Goal: Task Accomplishment & Management: Manage account settings

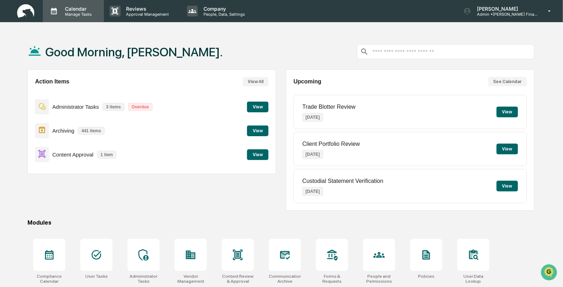
click at [71, 17] on div "Calendar Manage Tasks" at bounding box center [73, 11] width 61 height 22
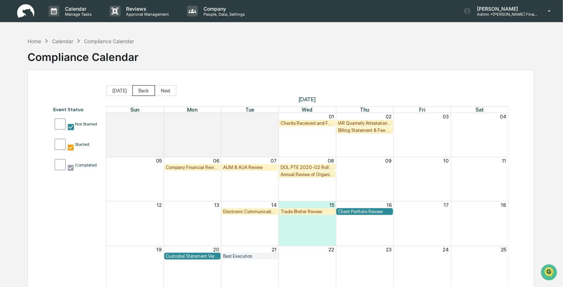
click at [145, 90] on button "Back" at bounding box center [143, 90] width 22 height 11
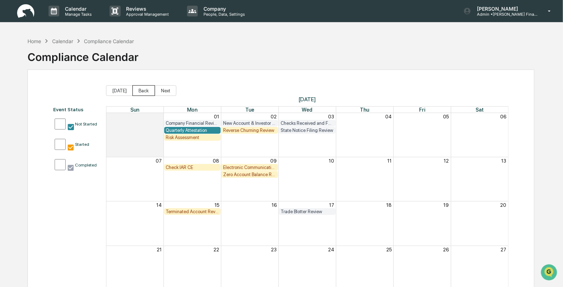
click at [145, 90] on button "Back" at bounding box center [143, 90] width 22 height 11
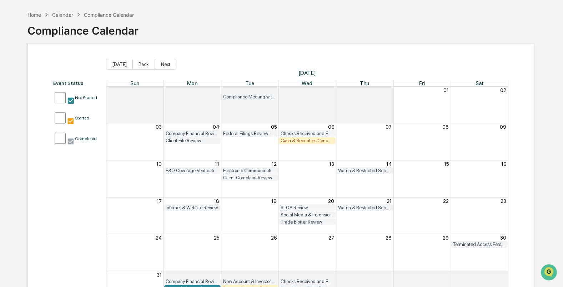
scroll to position [63, 0]
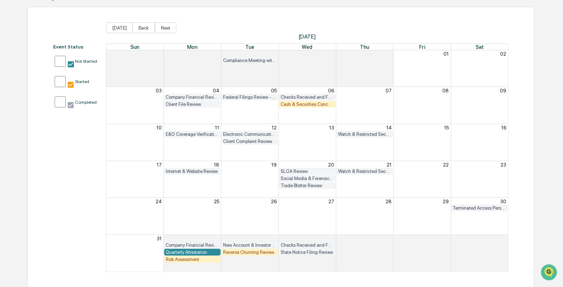
click at [303, 36] on span "[DATE]" at bounding box center [307, 36] width 403 height 7
click at [159, 26] on button "Next" at bounding box center [165, 27] width 21 height 11
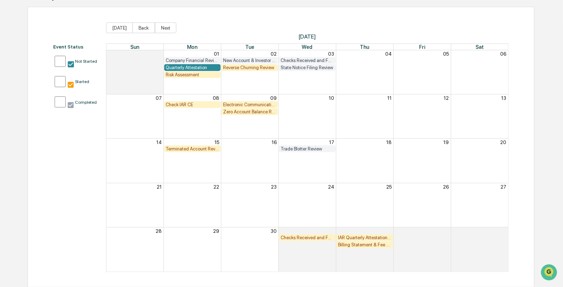
click at [181, 149] on div "Terminated Account Review" at bounding box center [192, 148] width 53 height 5
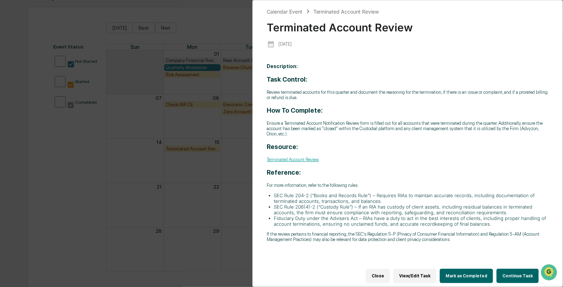
click at [461, 271] on button "Mark as Completed" at bounding box center [466, 276] width 53 height 14
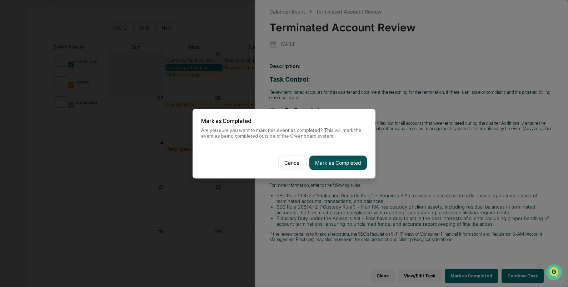
click at [335, 161] on button "Mark as Completed" at bounding box center [337, 163] width 57 height 14
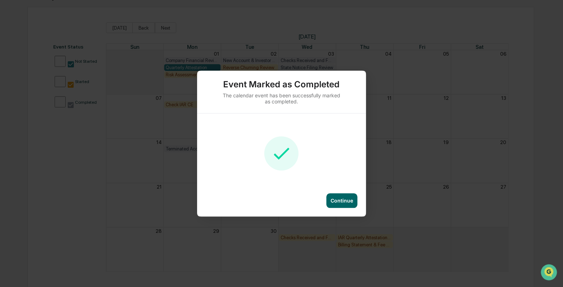
click at [336, 204] on div "Continue" at bounding box center [341, 201] width 31 height 15
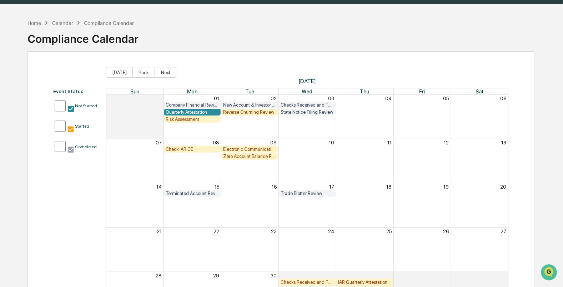
scroll to position [63, 0]
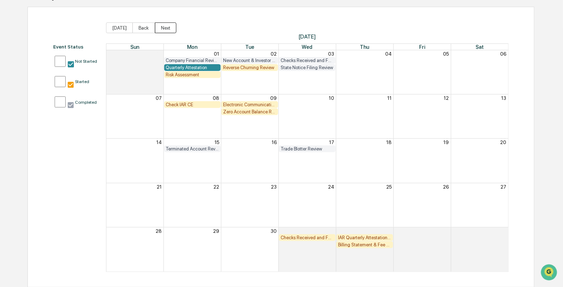
click at [162, 25] on button "Next" at bounding box center [165, 27] width 21 height 11
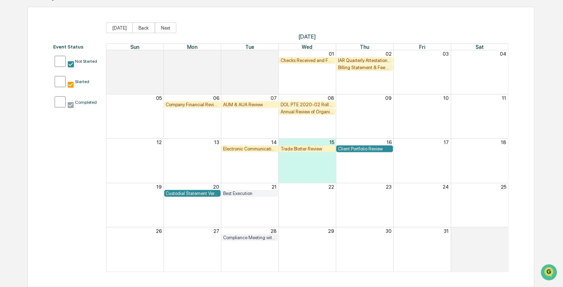
click at [255, 150] on div "Electronic Communication Review" at bounding box center [249, 148] width 53 height 5
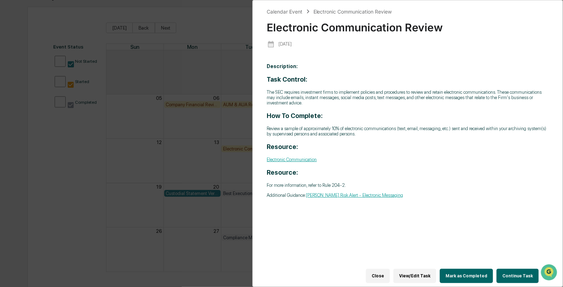
click at [470, 274] on button "Mark as Completed" at bounding box center [466, 276] width 53 height 14
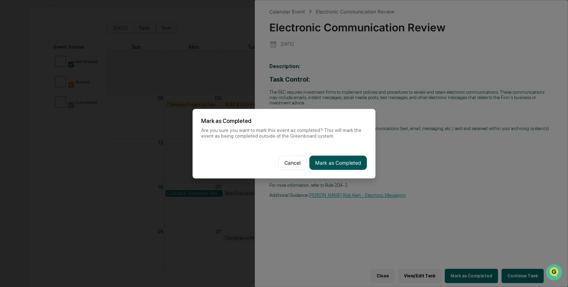
click at [326, 162] on button "Mark as Completed" at bounding box center [337, 163] width 57 height 14
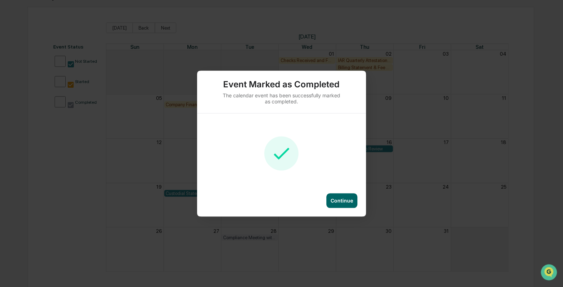
click at [335, 200] on div "Continue" at bounding box center [342, 201] width 22 height 6
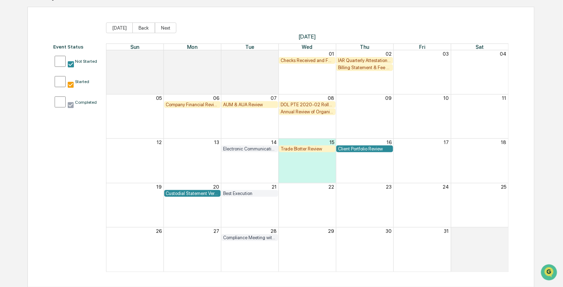
click at [234, 148] on div "Electronic Communication Review" at bounding box center [249, 148] width 53 height 5
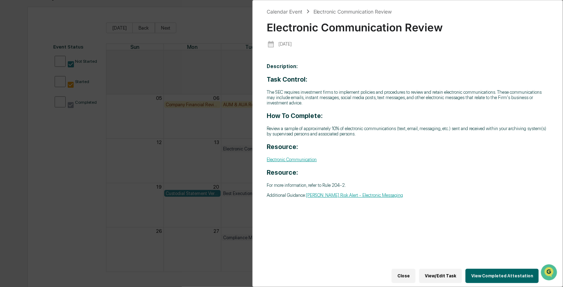
click at [405, 273] on button "Close" at bounding box center [404, 276] width 24 height 14
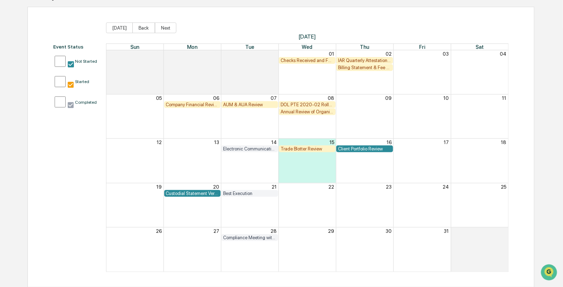
click at [296, 147] on div "Trade Blotter Review" at bounding box center [307, 148] width 53 height 5
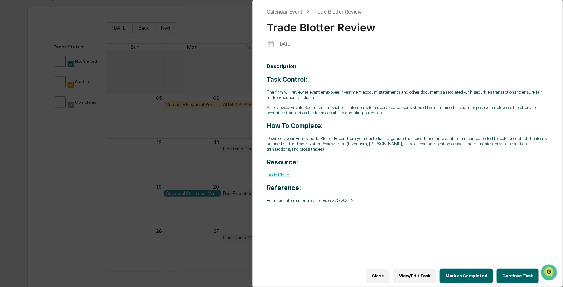
click at [457, 178] on p "Trade Blotter" at bounding box center [408, 174] width 282 height 5
click at [380, 272] on button "Close" at bounding box center [378, 276] width 24 height 14
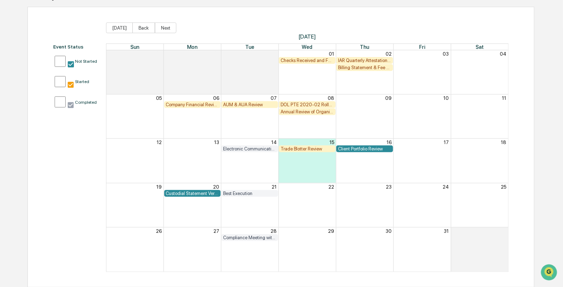
click at [186, 194] on div "Custodial Statement Verification" at bounding box center [192, 193] width 53 height 5
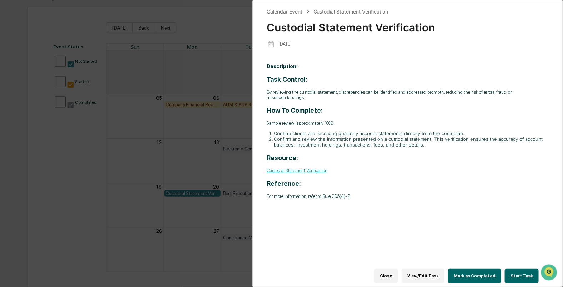
click at [391, 273] on button "Close" at bounding box center [386, 276] width 24 height 14
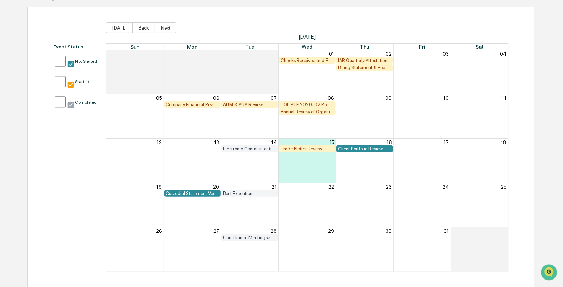
click at [295, 111] on div "Annual Review of Organizational Documents" at bounding box center [307, 111] width 53 height 5
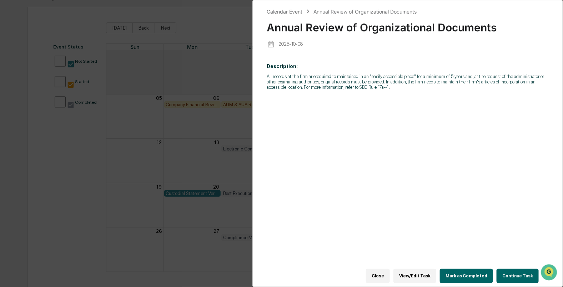
drag, startPoint x: 389, startPoint y: 275, endPoint x: 398, endPoint y: 277, distance: 9.1
click at [388, 275] on button "Close" at bounding box center [378, 276] width 24 height 14
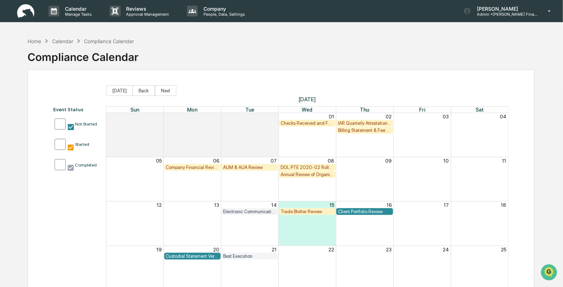
click at [23, 15] on img at bounding box center [25, 11] width 17 height 14
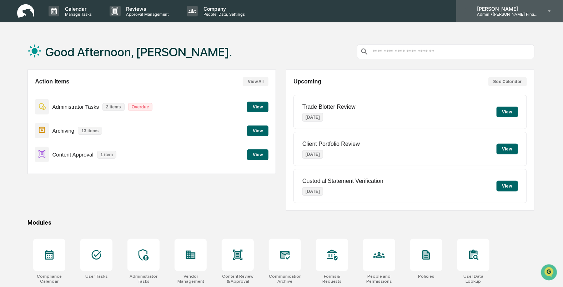
click at [513, 12] on p "Admin • [PERSON_NAME] Financial" at bounding box center [504, 14] width 66 height 5
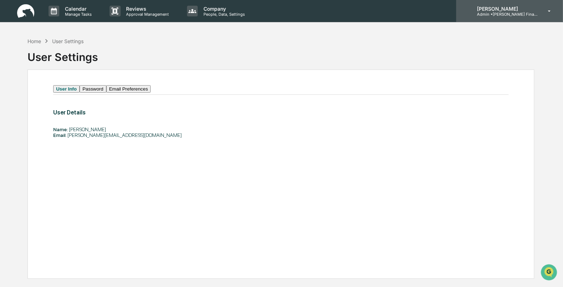
click at [509, 16] on p "Admin • [PERSON_NAME] Financial" at bounding box center [504, 14] width 66 height 5
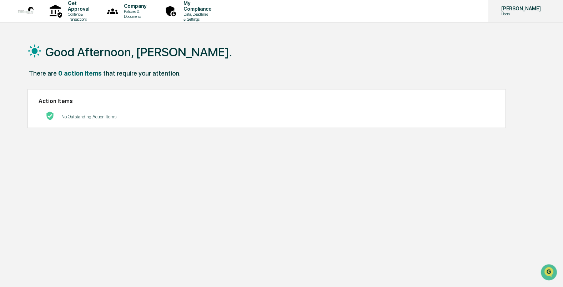
click at [506, 14] on p "Users" at bounding box center [520, 13] width 49 height 5
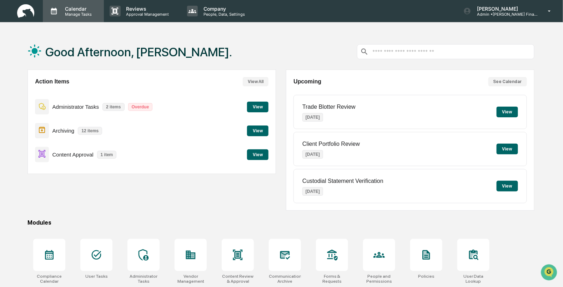
click at [81, 17] on div "Calendar Manage Tasks" at bounding box center [73, 11] width 61 height 22
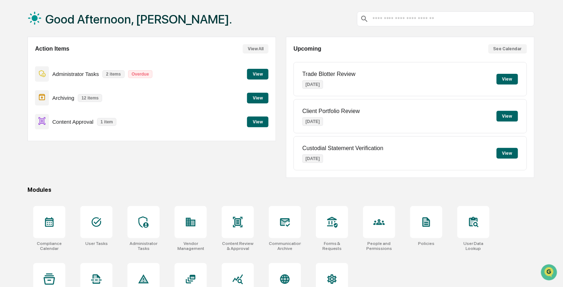
scroll to position [44, 0]
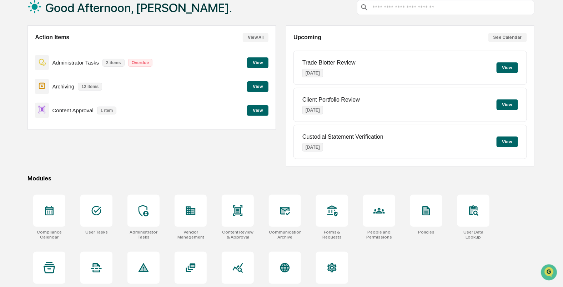
click at [263, 65] on button "View" at bounding box center [257, 62] width 21 height 11
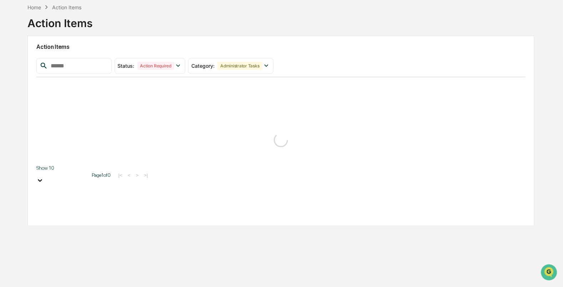
scroll to position [34, 0]
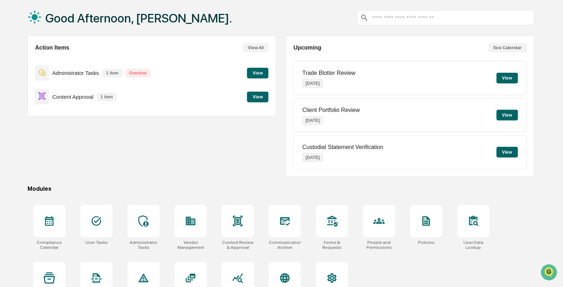
scroll to position [44, 0]
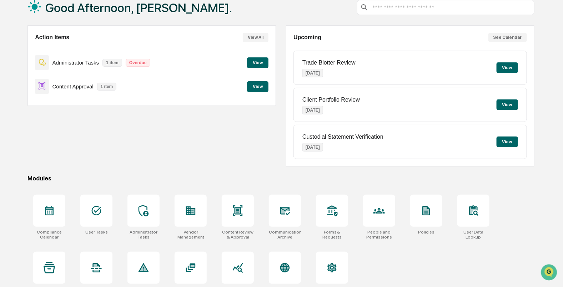
click at [254, 86] on button "View" at bounding box center [257, 86] width 21 height 11
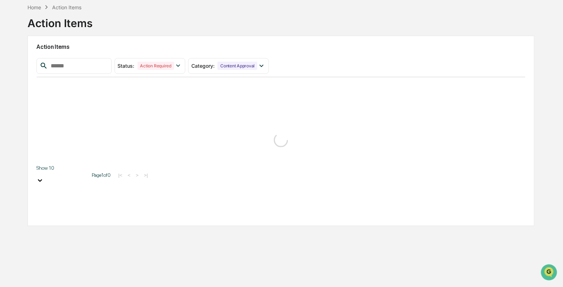
scroll to position [34, 0]
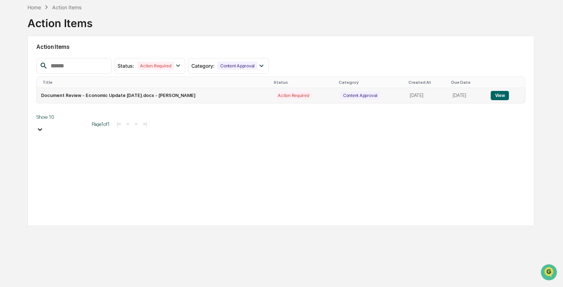
click at [508, 95] on button "View" at bounding box center [500, 95] width 18 height 9
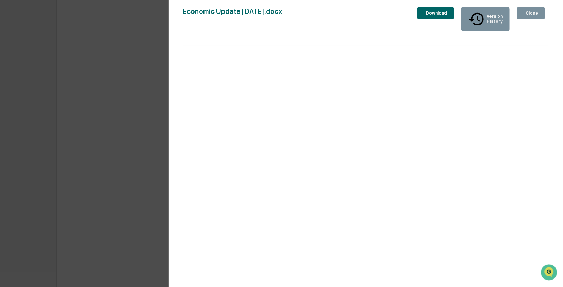
click at [537, 12] on div "Close" at bounding box center [531, 13] width 14 height 5
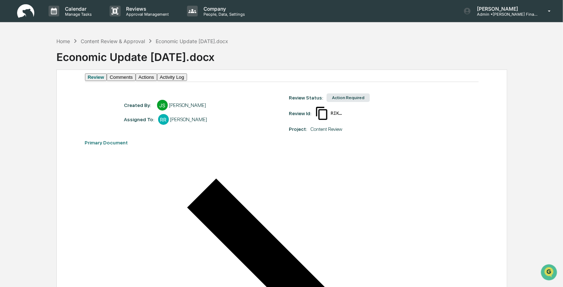
click at [133, 81] on button "Comments" at bounding box center [121, 77] width 29 height 7
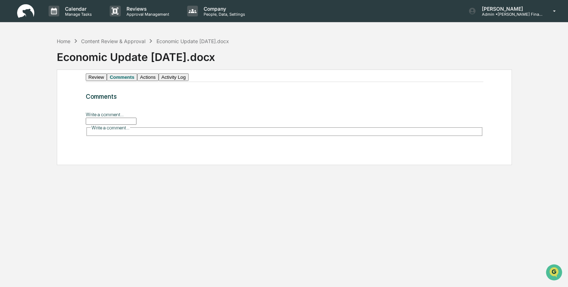
click at [159, 81] on button "Actions" at bounding box center [147, 77] width 21 height 7
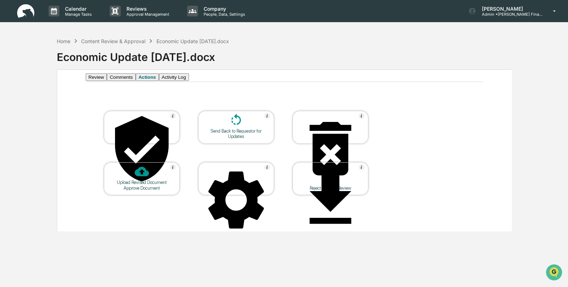
click at [143, 136] on icon at bounding box center [142, 148] width 54 height 65
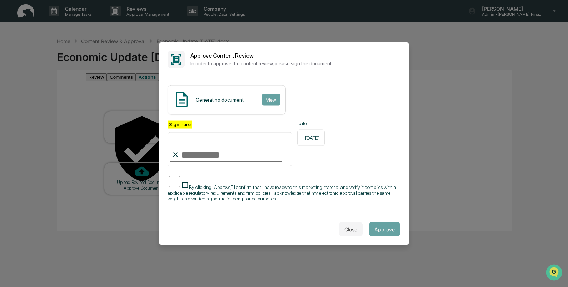
click at [200, 155] on input "Sign here" at bounding box center [229, 149] width 125 height 34
type input "**********"
click at [272, 94] on button "View" at bounding box center [270, 99] width 19 height 11
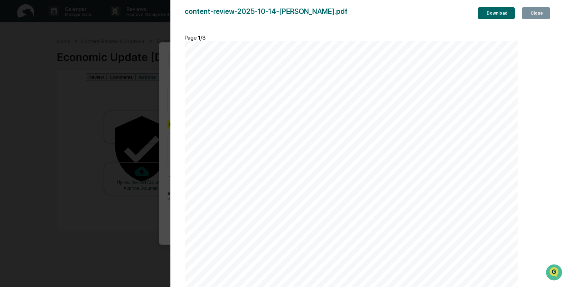
click at [541, 14] on div "Close" at bounding box center [536, 13] width 14 height 5
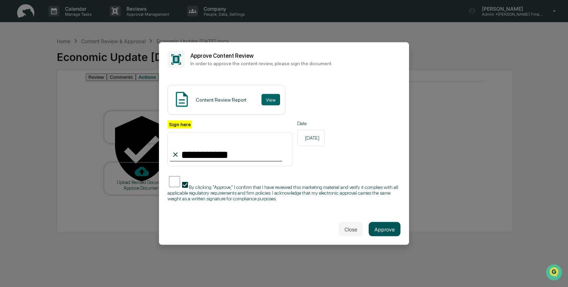
click at [383, 230] on button "Approve" at bounding box center [384, 229] width 32 height 14
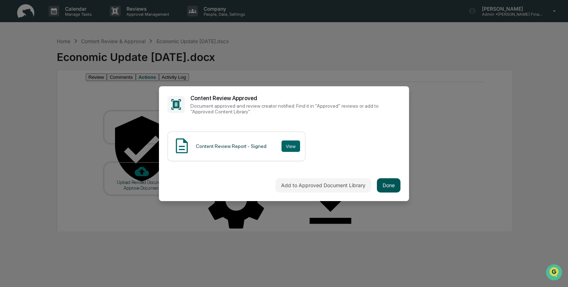
click at [380, 183] on button "Done" at bounding box center [389, 186] width 24 height 14
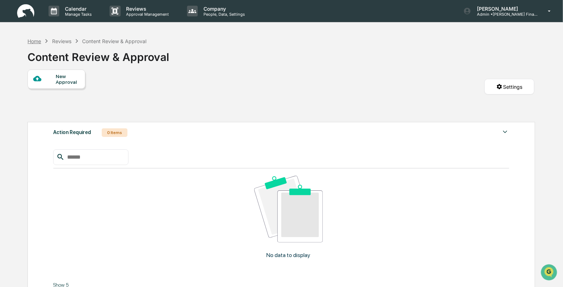
click at [35, 42] on div "Home" at bounding box center [34, 41] width 14 height 6
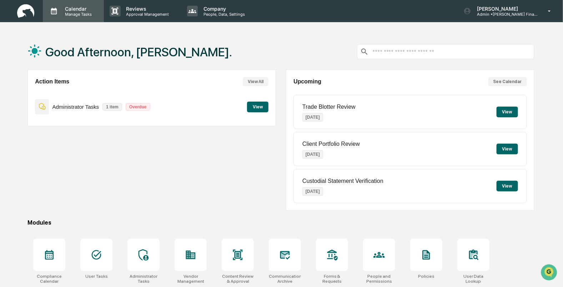
click at [49, 2] on div "Calendar Manage Tasks" at bounding box center [73, 11] width 61 height 22
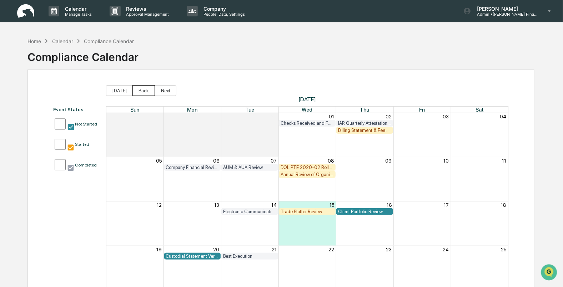
click at [138, 92] on button "Back" at bounding box center [143, 90] width 22 height 11
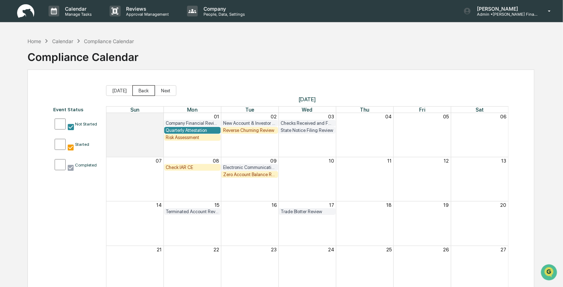
click at [138, 92] on button "Back" at bounding box center [143, 90] width 22 height 11
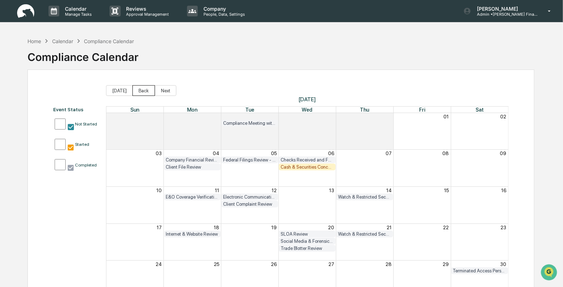
click at [138, 92] on button "Back" at bounding box center [143, 90] width 22 height 11
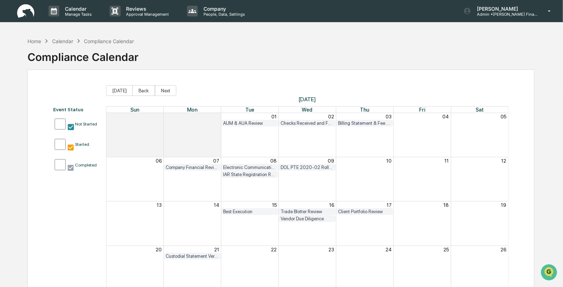
scroll to position [63, 0]
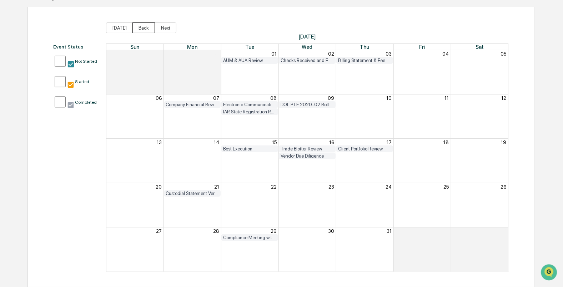
click at [137, 27] on button "Back" at bounding box center [143, 27] width 22 height 11
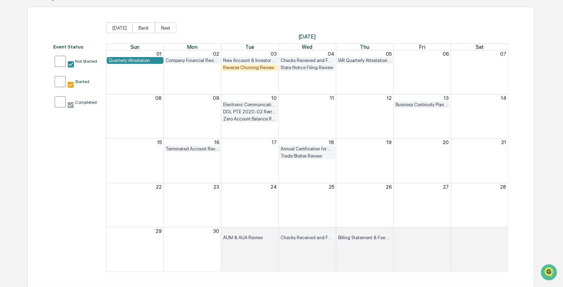
scroll to position [18, 0]
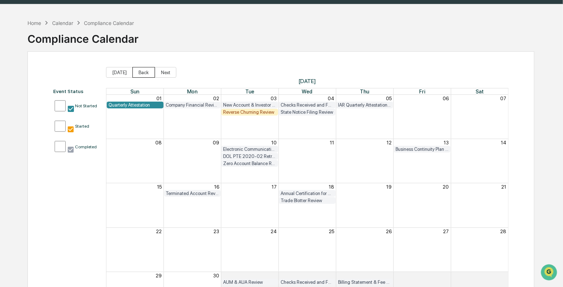
click at [141, 73] on button "Back" at bounding box center [143, 72] width 22 height 11
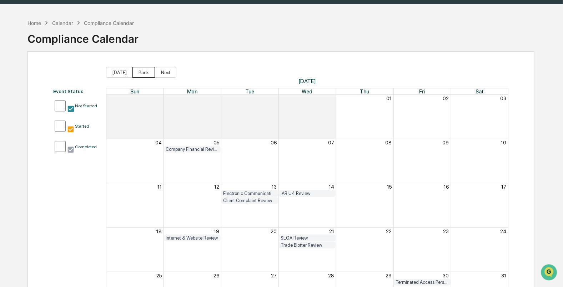
click at [141, 73] on button "Back" at bounding box center [143, 72] width 22 height 11
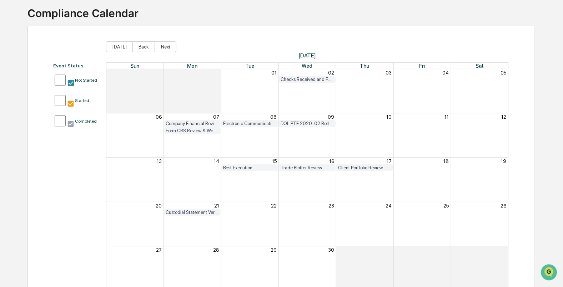
scroll to position [63, 0]
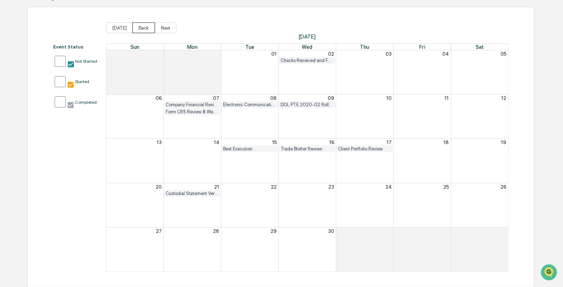
click at [135, 26] on button "Back" at bounding box center [143, 27] width 22 height 11
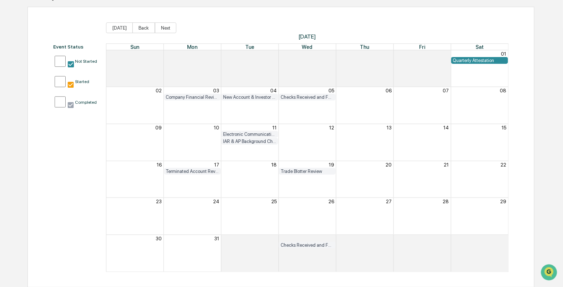
click at [464, 58] on div "Quarterly Attestation" at bounding box center [479, 60] width 53 height 5
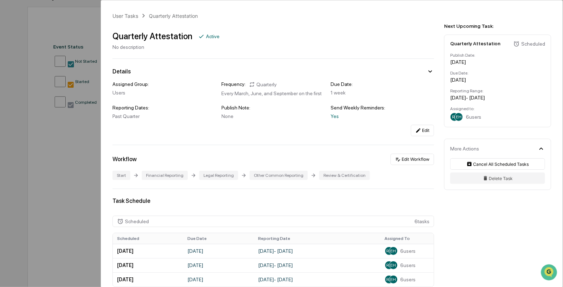
click at [68, 179] on div "User Tasks Quarterly Attestation Quarterly Attestation Active No description De…" at bounding box center [281, 143] width 563 height 287
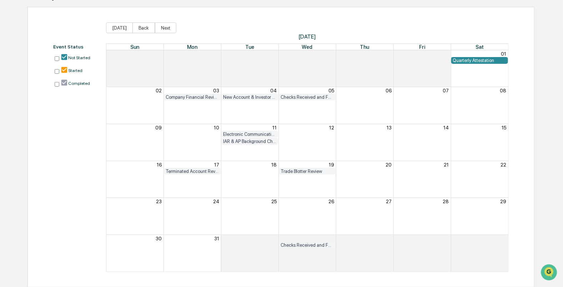
scroll to position [29, 0]
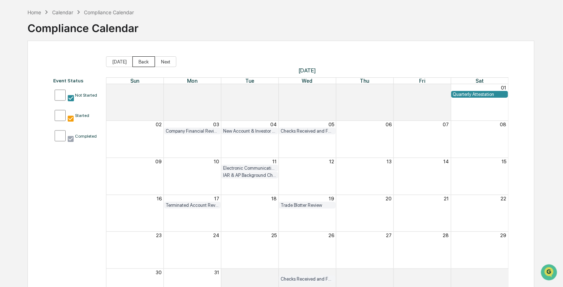
click at [135, 62] on button "Back" at bounding box center [143, 61] width 22 height 11
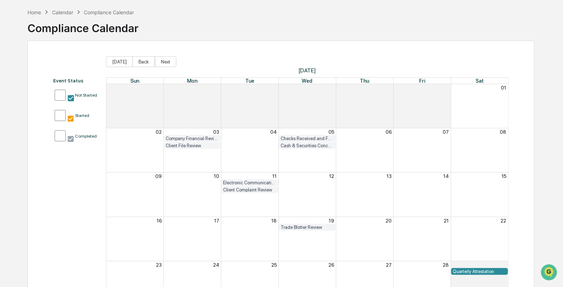
scroll to position [63, 0]
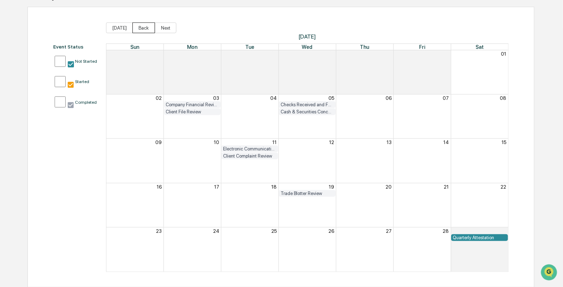
click at [140, 29] on button "Back" at bounding box center [143, 27] width 22 height 11
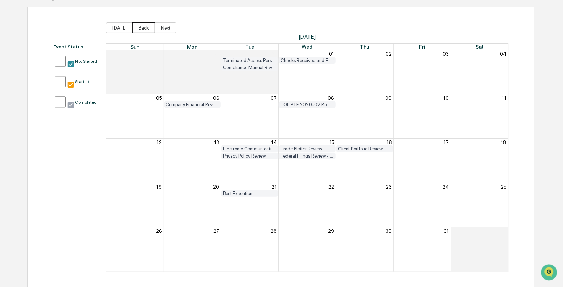
click at [140, 30] on button "Back" at bounding box center [143, 27] width 22 height 11
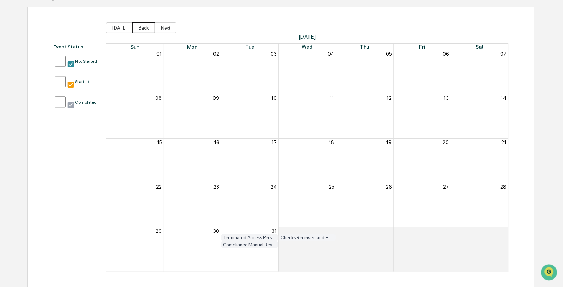
click at [140, 30] on button "Back" at bounding box center [143, 27] width 22 height 11
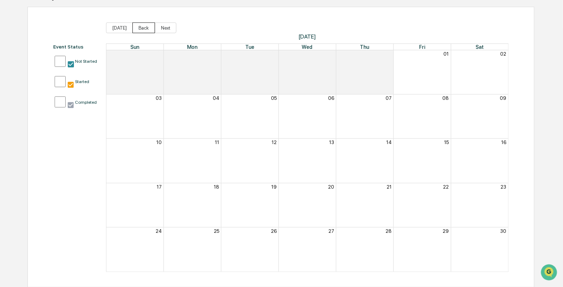
click at [140, 30] on button "Back" at bounding box center [143, 27] width 22 height 11
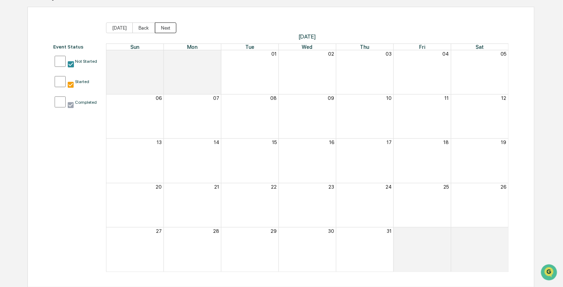
click at [160, 30] on button "Next" at bounding box center [165, 27] width 21 height 11
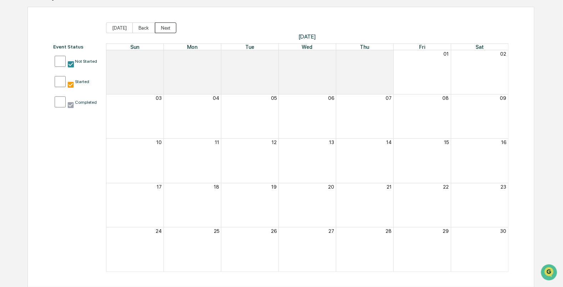
click at [160, 30] on button "Next" at bounding box center [165, 27] width 21 height 11
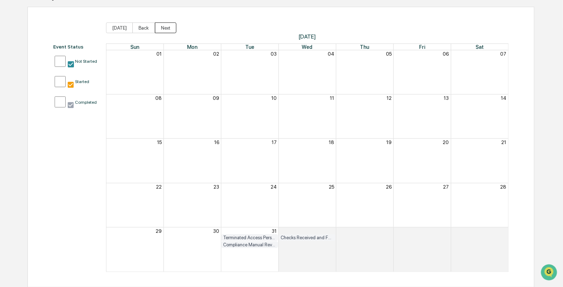
click at [160, 30] on button "Next" at bounding box center [165, 27] width 21 height 11
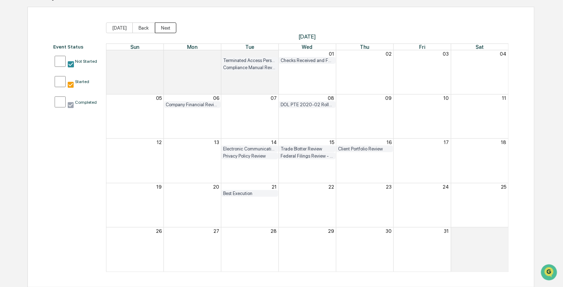
click at [160, 30] on button "Next" at bounding box center [165, 27] width 21 height 11
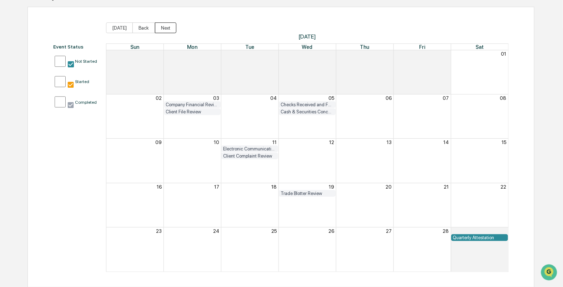
click at [160, 30] on button "Next" at bounding box center [165, 27] width 21 height 11
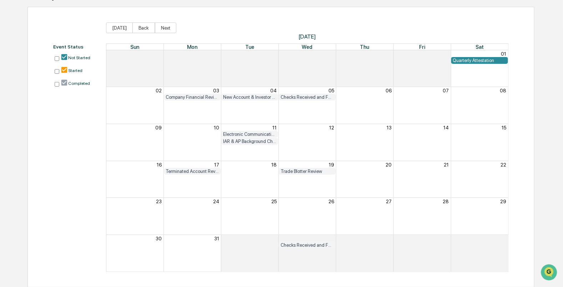
click at [160, 30] on button "Next" at bounding box center [165, 27] width 21 height 11
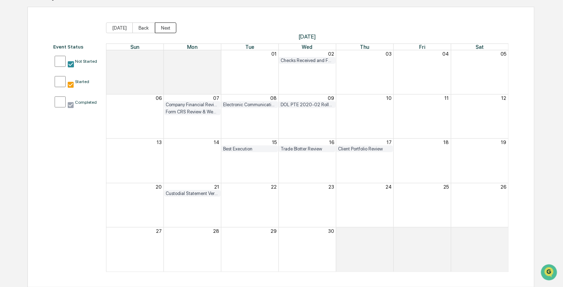
click at [160, 30] on button "Next" at bounding box center [165, 27] width 21 height 11
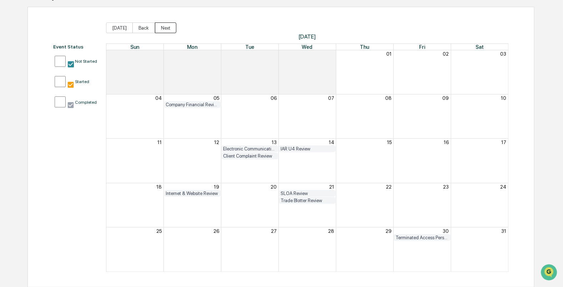
click at [160, 30] on button "Next" at bounding box center [165, 27] width 21 height 11
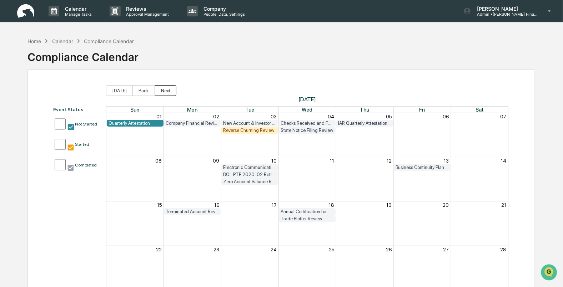
click at [159, 89] on button "Next" at bounding box center [165, 90] width 21 height 11
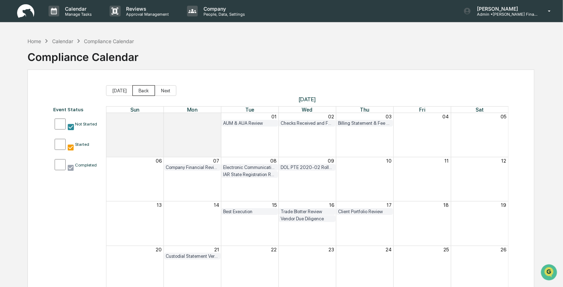
click at [141, 93] on button "Back" at bounding box center [143, 90] width 22 height 11
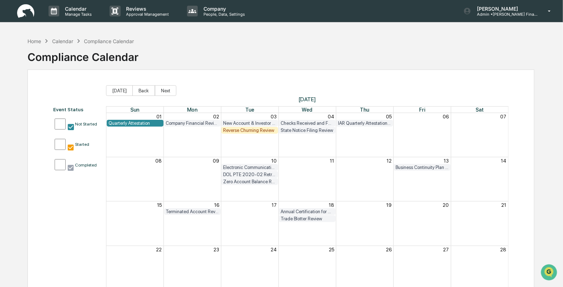
click at [240, 132] on div "Reverse Churning Review" at bounding box center [249, 130] width 53 height 5
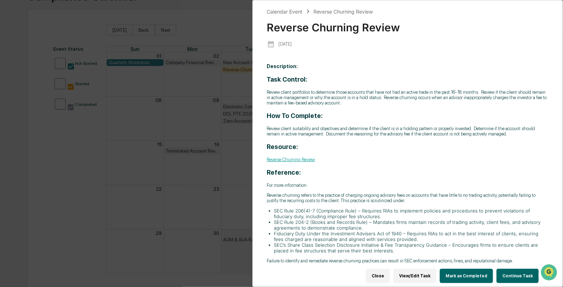
scroll to position [63, 0]
